Goal: Task Accomplishment & Management: Manage account settings

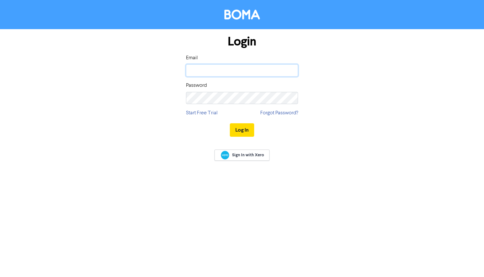
type input "[PERSON_NAME][EMAIL_ADDRESS][DOMAIN_NAME]"
click at [242, 130] on button "Log In" at bounding box center [242, 129] width 24 height 13
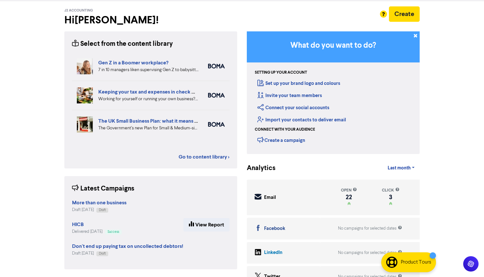
scroll to position [28, 0]
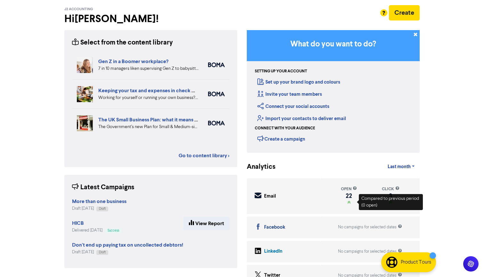
click at [346, 195] on div "22" at bounding box center [349, 195] width 16 height 5
click at [280, 198] on div "Email Created with Sketch. Email" at bounding box center [288, 196] width 66 height 8
click at [269, 195] on div "Email" at bounding box center [270, 196] width 12 height 7
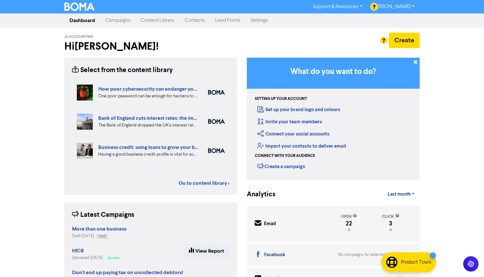
scroll to position [0, 0]
click at [118, 19] on link "Campaigns" at bounding box center [117, 20] width 35 height 13
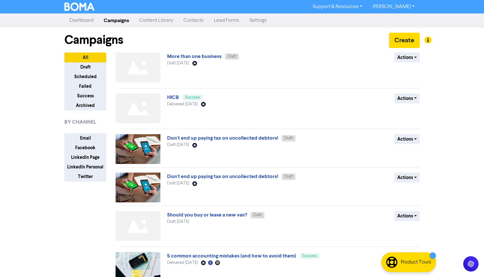
click at [193, 19] on link "Contacts" at bounding box center [193, 20] width 30 height 13
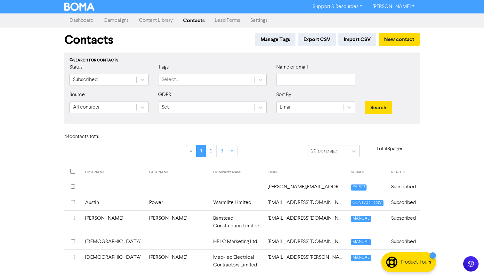
click at [108, 17] on link "Campaigns" at bounding box center [116, 20] width 35 height 13
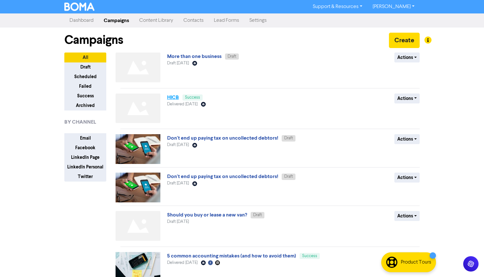
click at [177, 97] on link "HICB" at bounding box center [173, 97] width 12 height 6
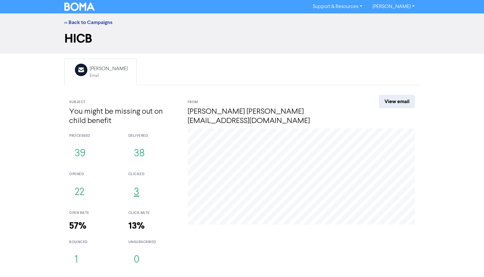
click at [137, 191] on button "3" at bounding box center [136, 192] width 16 height 21
click at [73, 21] on link "<< Back to Campaigns" at bounding box center [88, 22] width 48 height 6
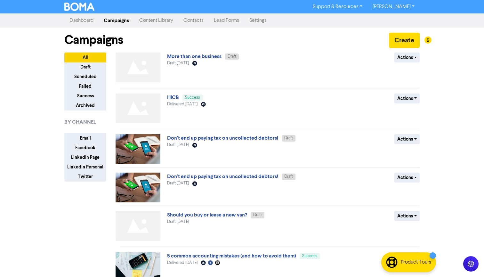
click at [164, 25] on link "Content Library" at bounding box center [156, 20] width 44 height 13
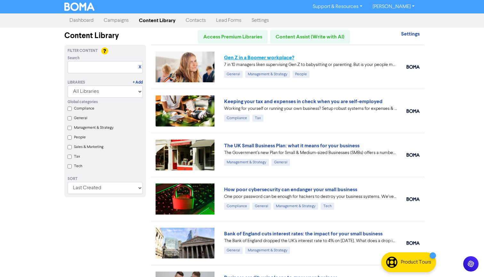
click at [248, 54] on link "Gen Z in a Boomer workplace?" at bounding box center [259, 57] width 70 height 6
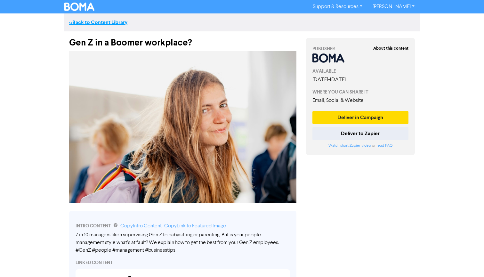
click at [86, 22] on link "<< Back to Content Library" at bounding box center [98, 22] width 58 height 6
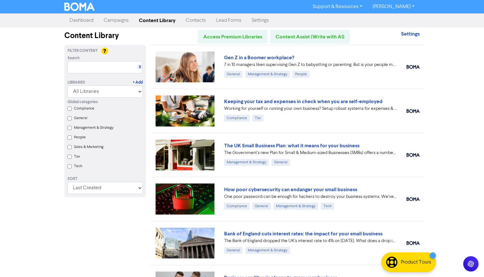
click at [196, 23] on link "Contacts" at bounding box center [196, 20] width 30 height 13
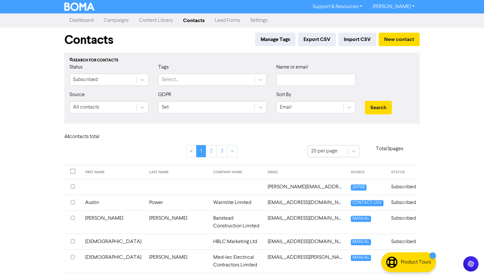
click at [72, 20] on link "Dashboard" at bounding box center [81, 20] width 34 height 13
